Goal: Transaction & Acquisition: Book appointment/travel/reservation

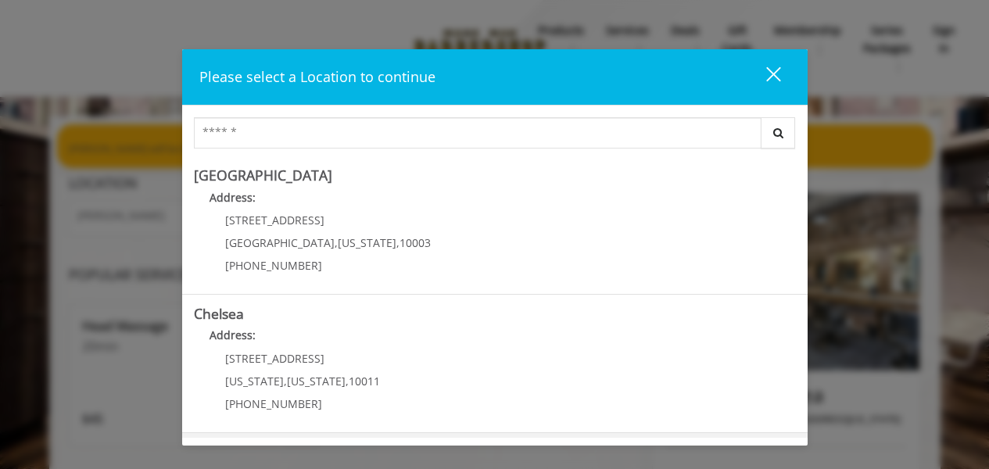
scroll to position [169, 0]
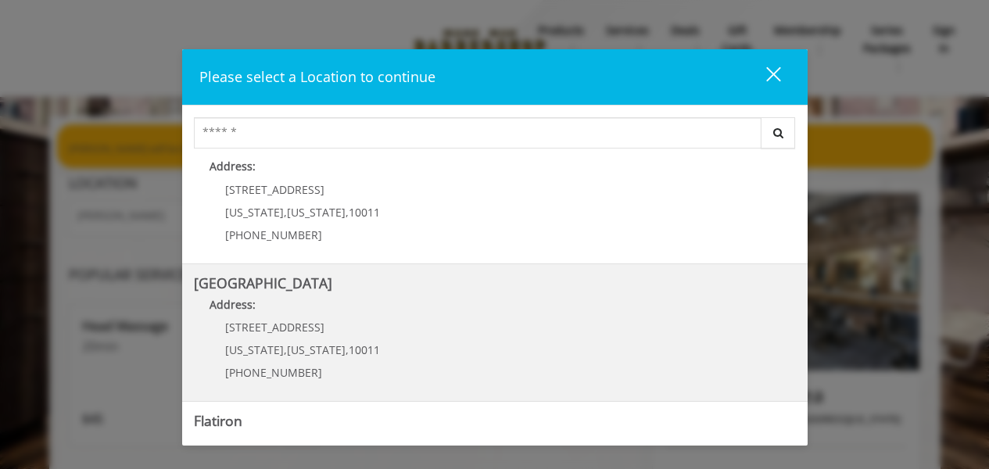
click at [295, 347] on span "[US_STATE]" at bounding box center [316, 350] width 59 height 15
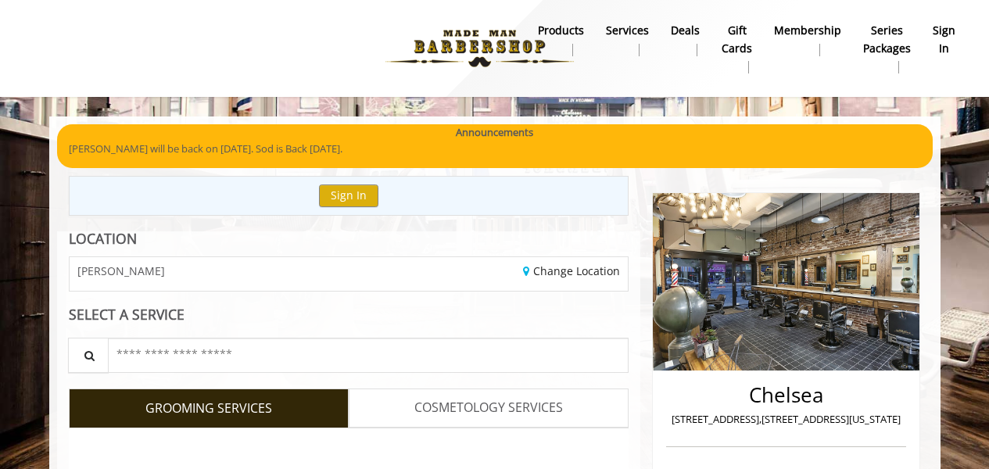
drag, startPoint x: 295, startPoint y: 347, endPoint x: 270, endPoint y: 296, distance: 56.7
click at [270, 296] on div "LOCATION CHELSEA Change Location SELECT A SERVICE Search for a Service GROOMING…" at bounding box center [349, 393] width 584 height 323
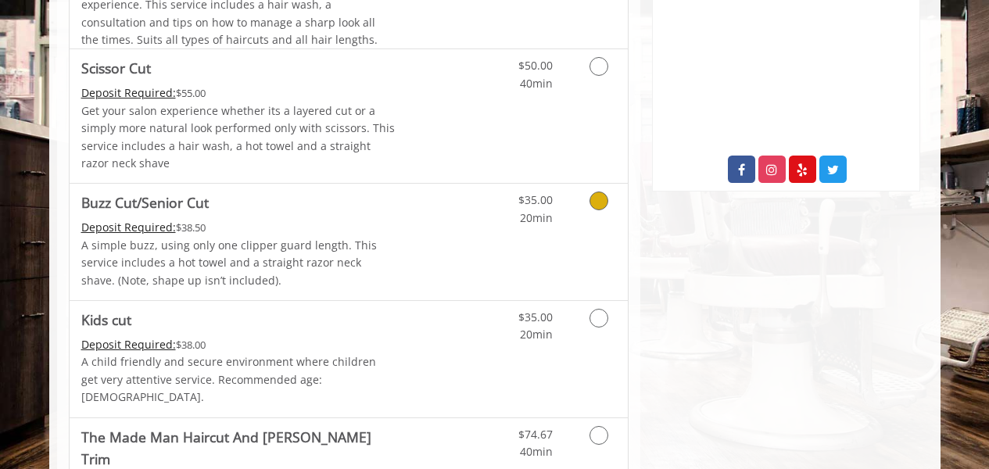
scroll to position [826, 0]
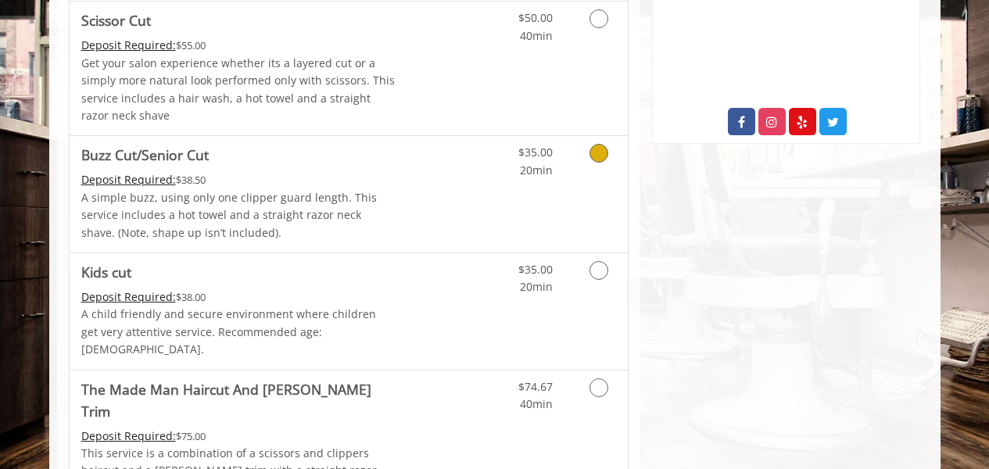
click at [596, 151] on icon "Grooming services" at bounding box center [599, 153] width 19 height 19
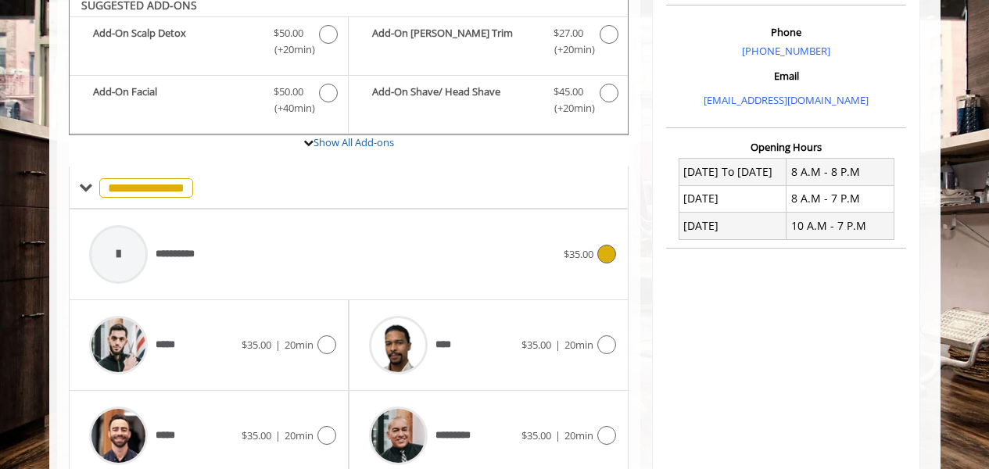
scroll to position [454, 0]
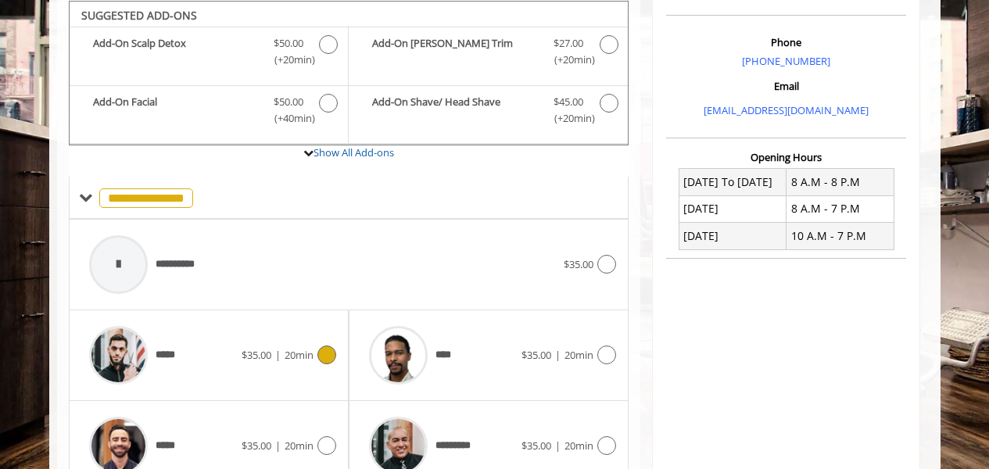
click at [325, 357] on icon at bounding box center [327, 355] width 19 height 19
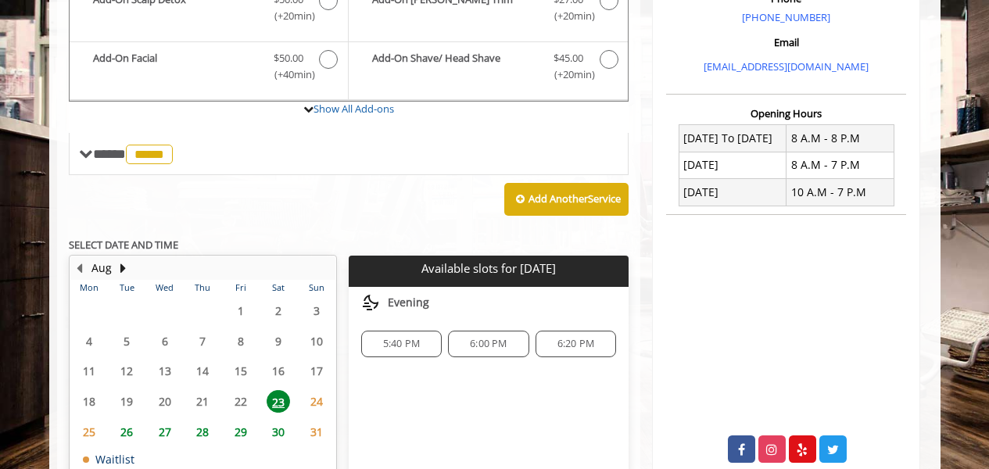
scroll to position [455, 0]
